Goal: Task Accomplishment & Management: Manage account settings

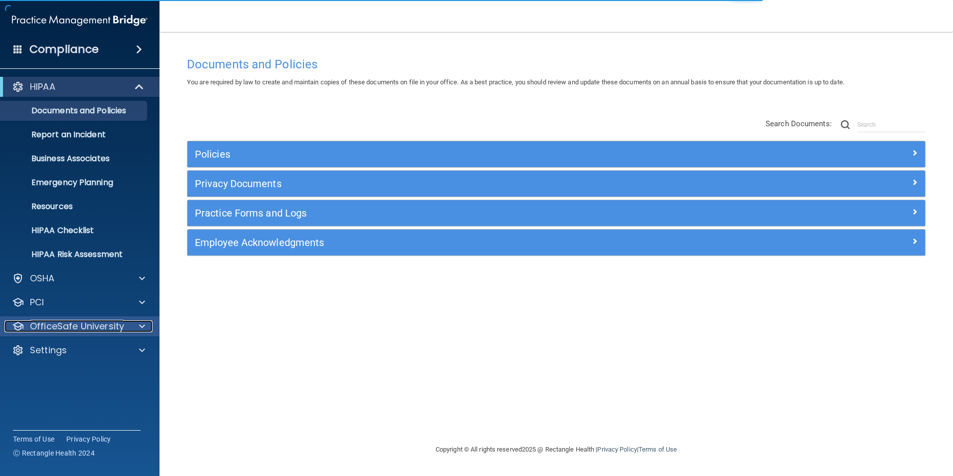
click at [117, 328] on p "OfficeSafe University" at bounding box center [77, 326] width 94 height 12
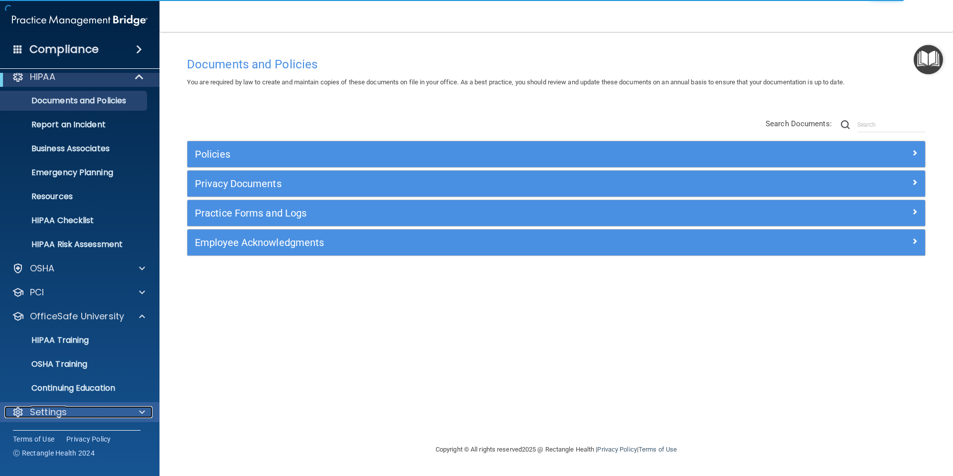
click at [111, 414] on div "Settings" at bounding box center [66, 412] width 124 height 12
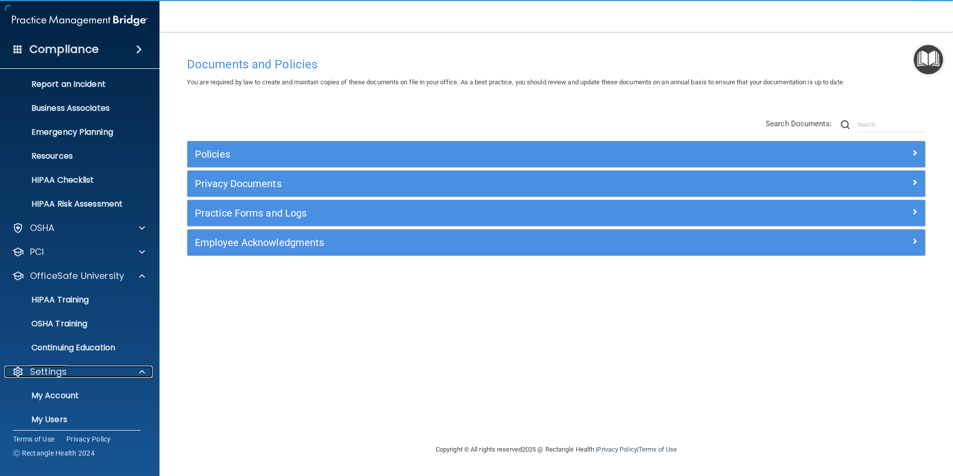
scroll to position [106, 0]
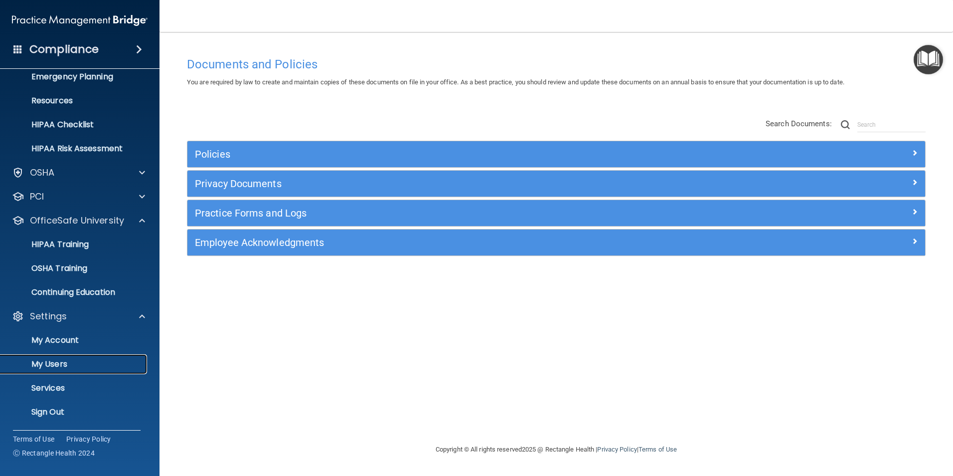
click at [71, 364] on p "My Users" at bounding box center [74, 364] width 136 height 10
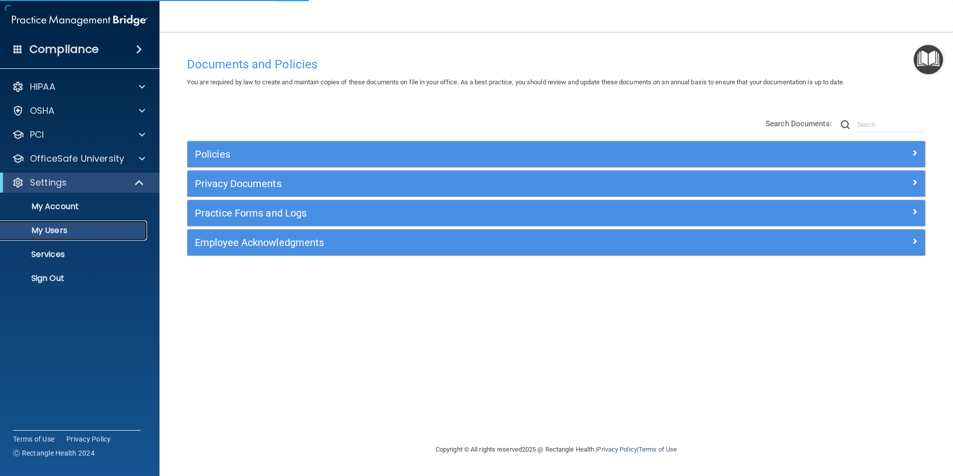
select select "20"
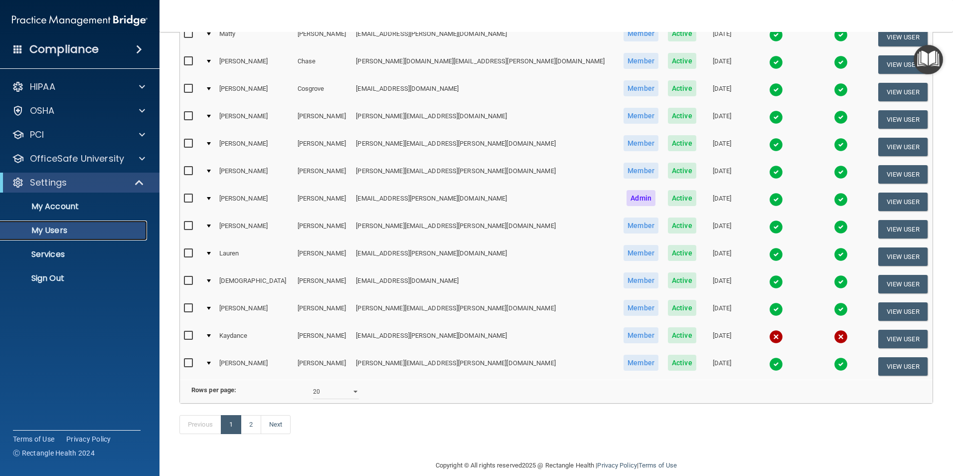
scroll to position [349, 0]
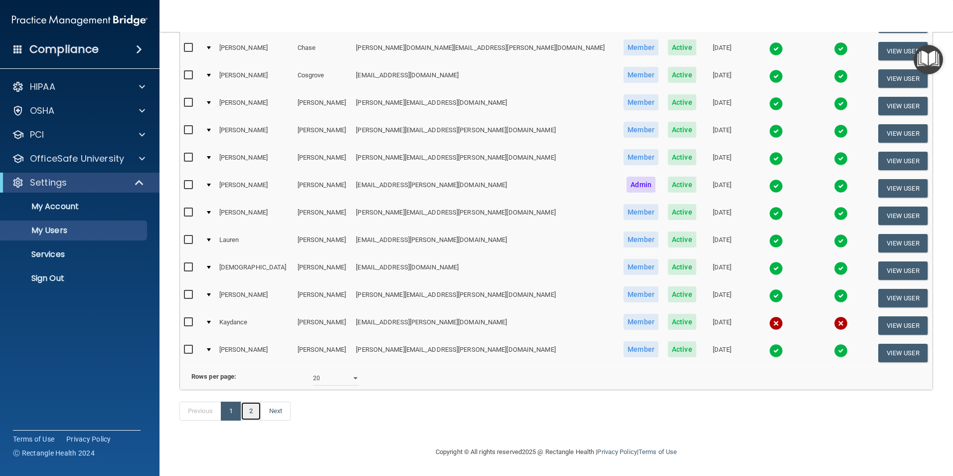
click at [254, 414] on link "2" at bounding box center [251, 410] width 20 height 19
select select "20"
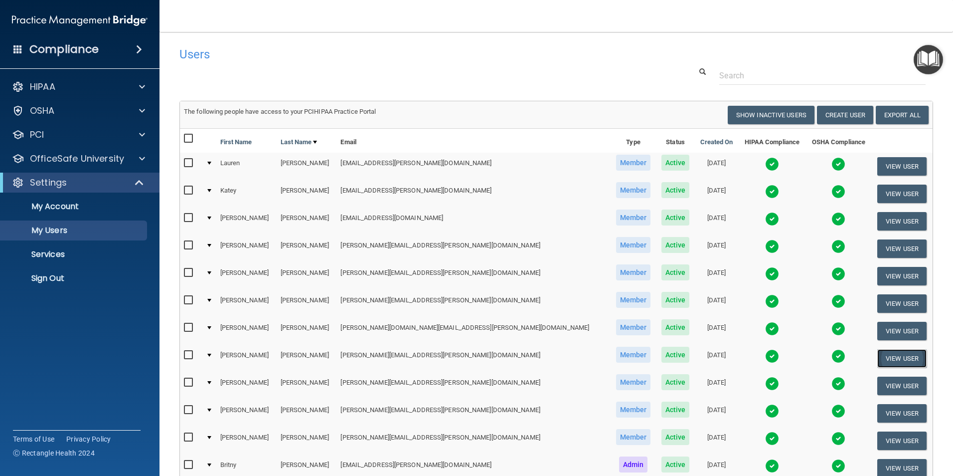
click at [882, 355] on button "View User" at bounding box center [901, 358] width 49 height 18
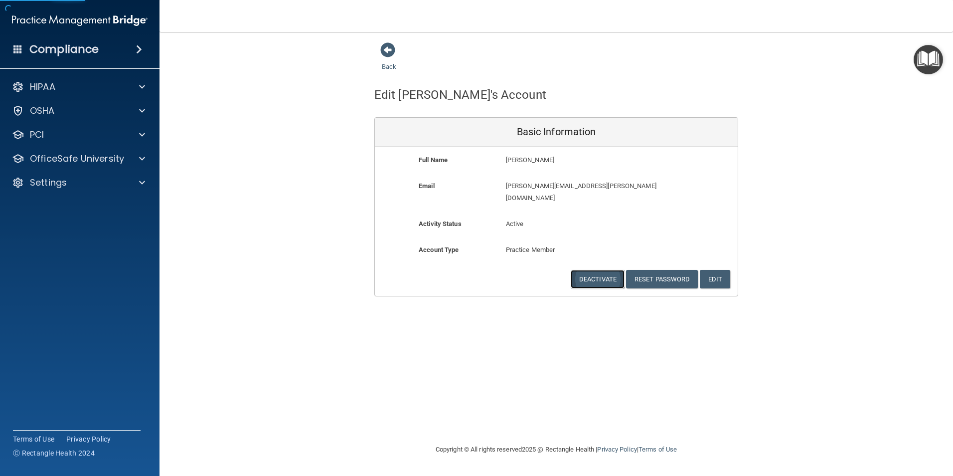
click at [584, 270] on button "Deactivate" at bounding box center [598, 279] width 54 height 18
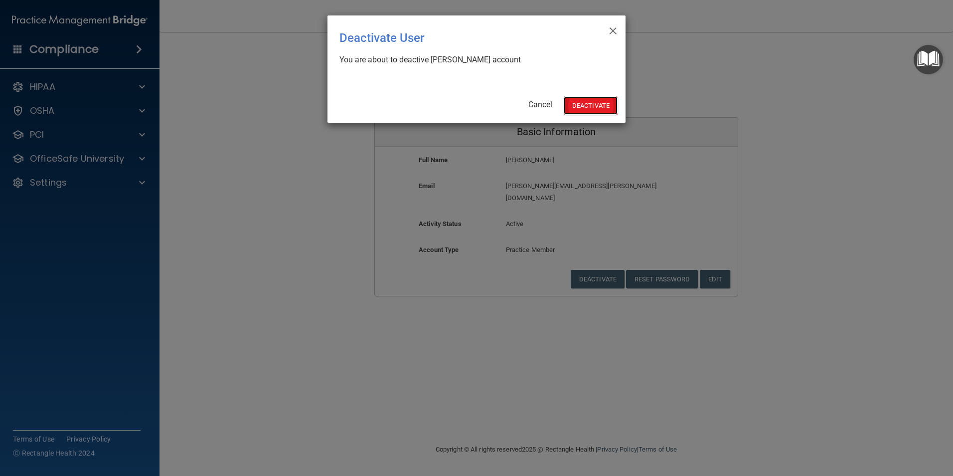
click at [592, 107] on button "Deactivate" at bounding box center [591, 105] width 54 height 18
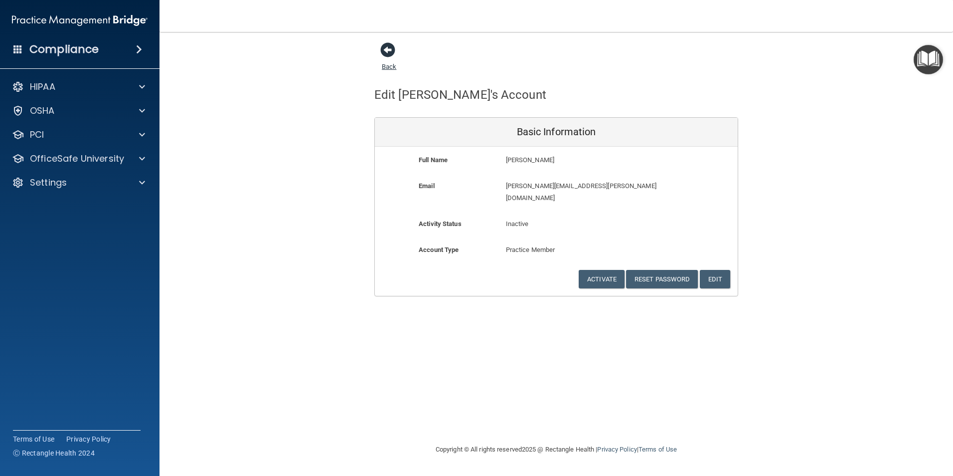
click at [384, 55] on span at bounding box center [387, 49] width 15 height 15
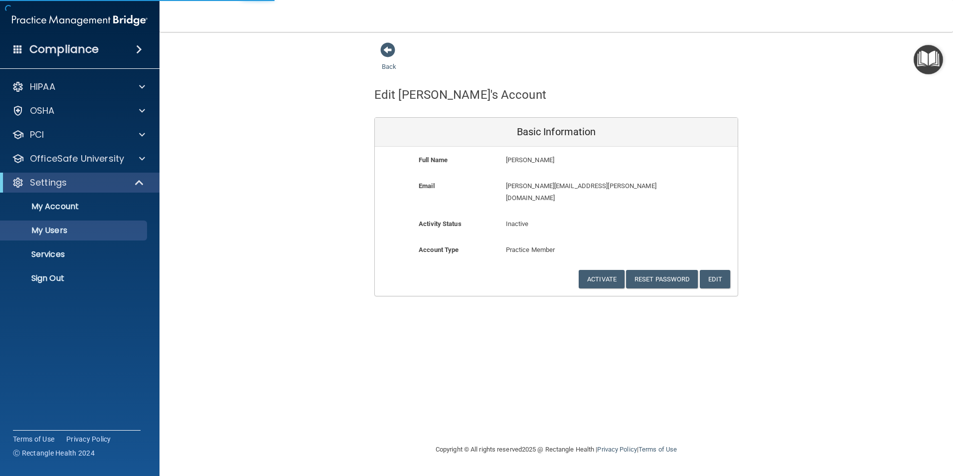
select select "20"
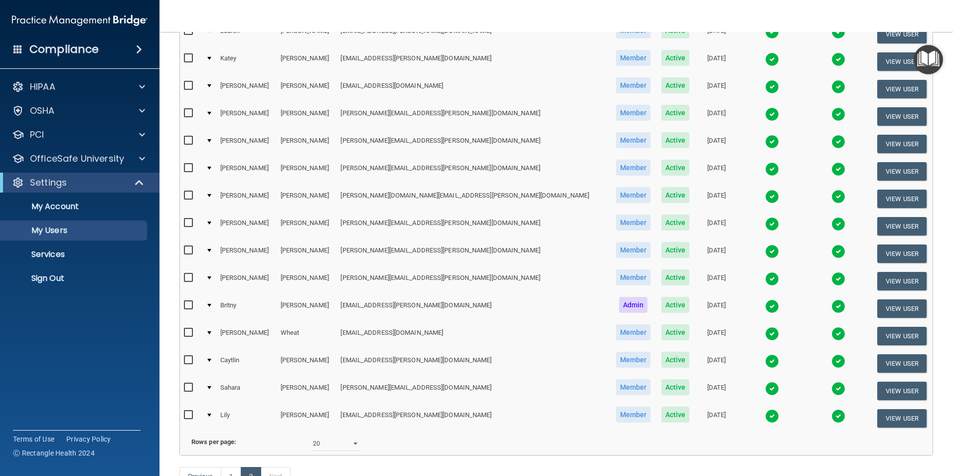
scroll to position [150, 0]
